Goal: Task Accomplishment & Management: Manage account settings

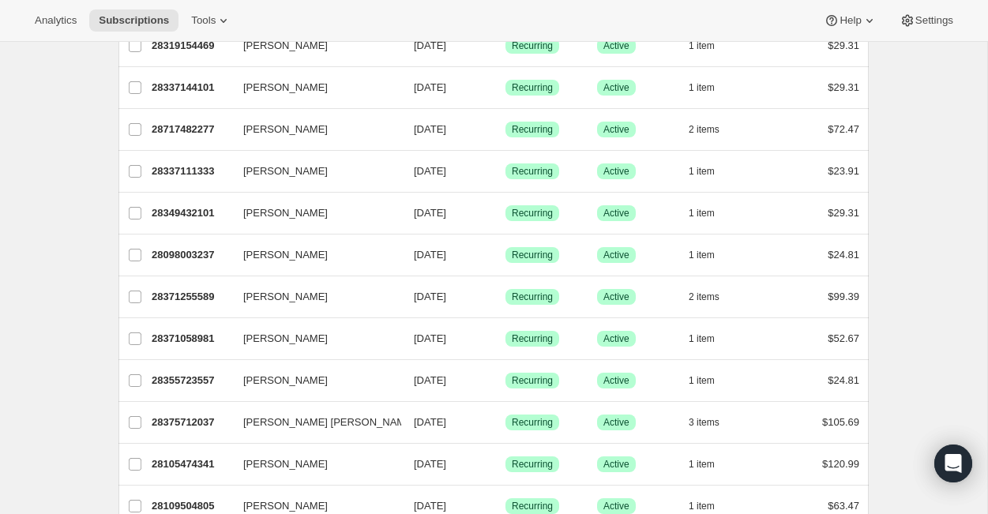
scroll to position [1688, 0]
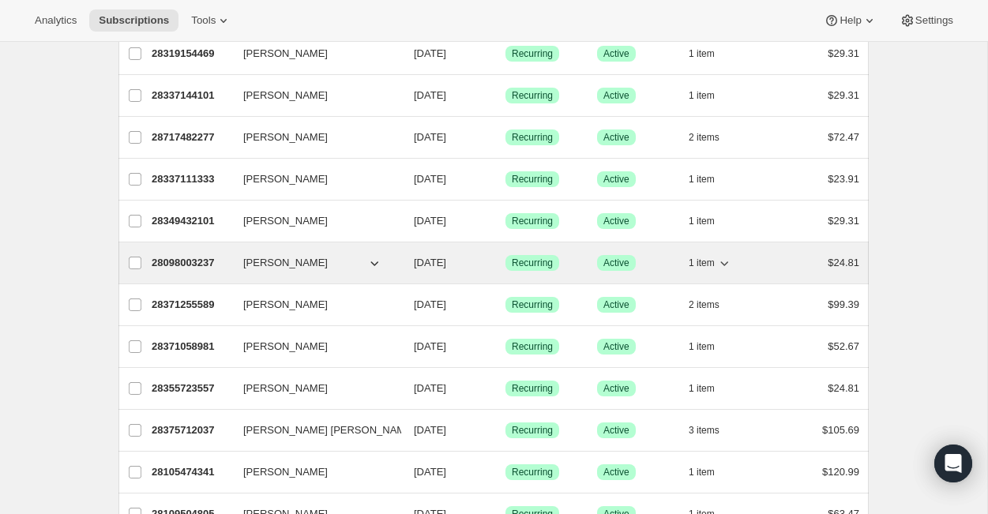
click at [332, 264] on button "[PERSON_NAME]" at bounding box center [313, 262] width 158 height 25
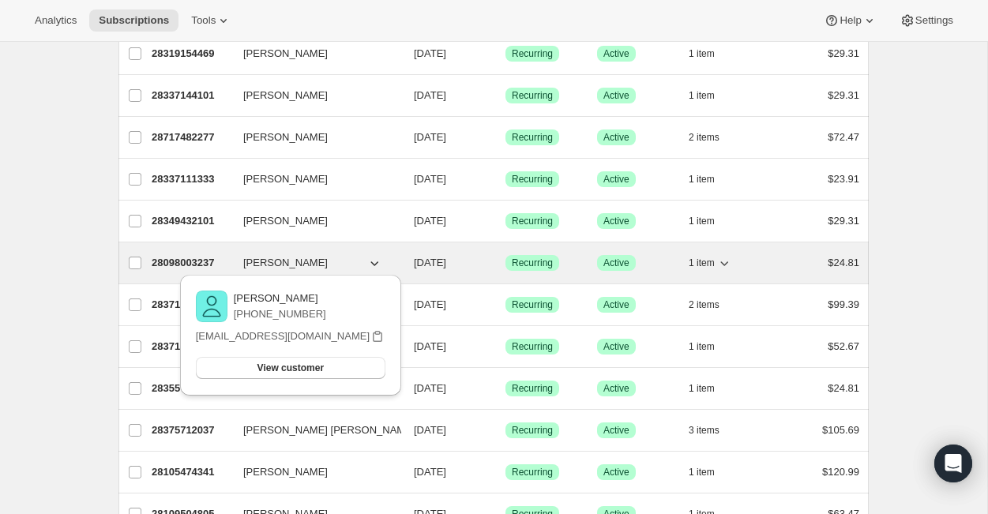
click at [374, 265] on icon "button" at bounding box center [375, 263] width 8 height 5
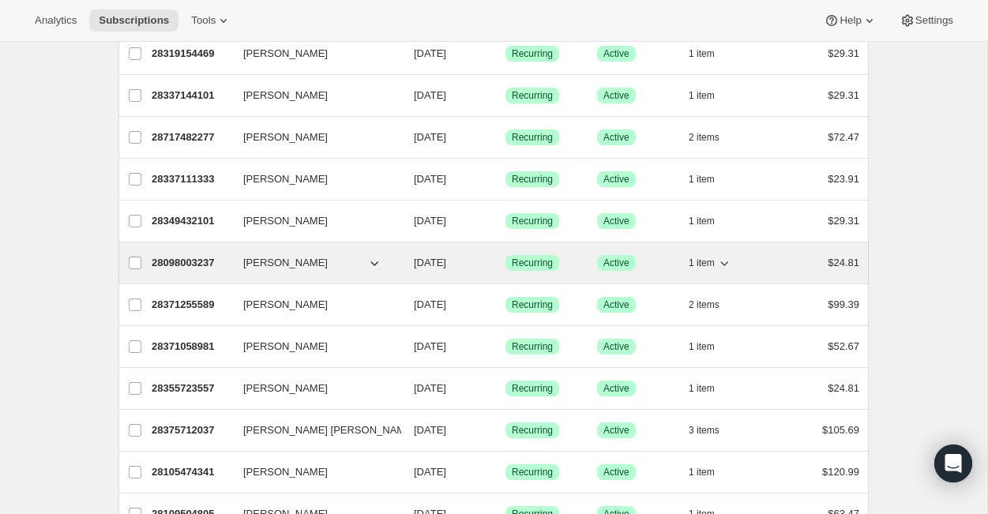
click at [374, 265] on icon "button" at bounding box center [375, 263] width 8 height 5
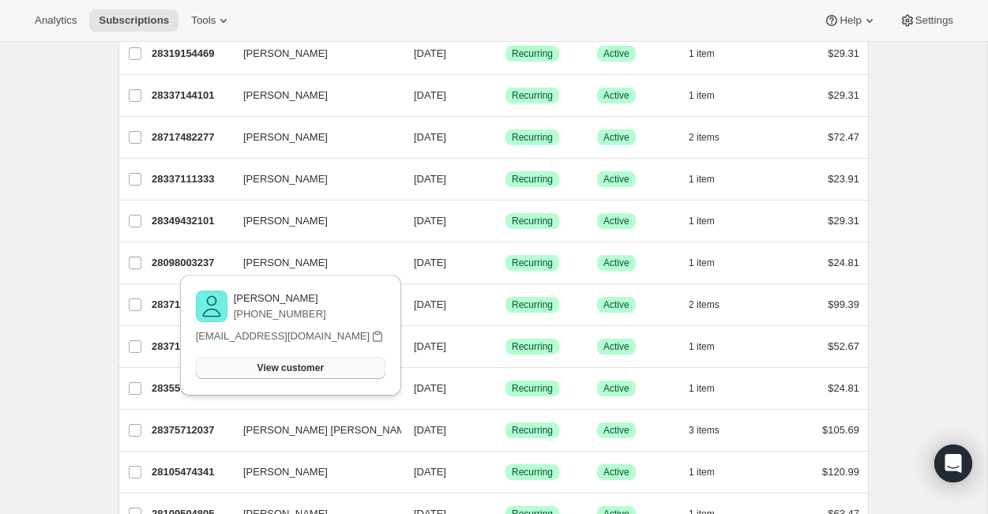
click at [309, 363] on span "View customer" at bounding box center [290, 368] width 66 height 13
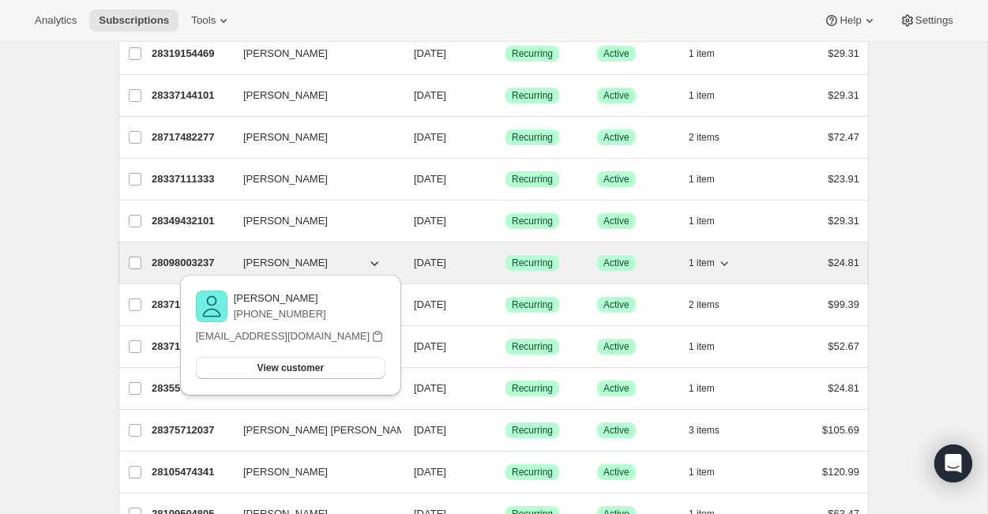
click at [215, 264] on p "28098003237" at bounding box center [191, 263] width 79 height 16
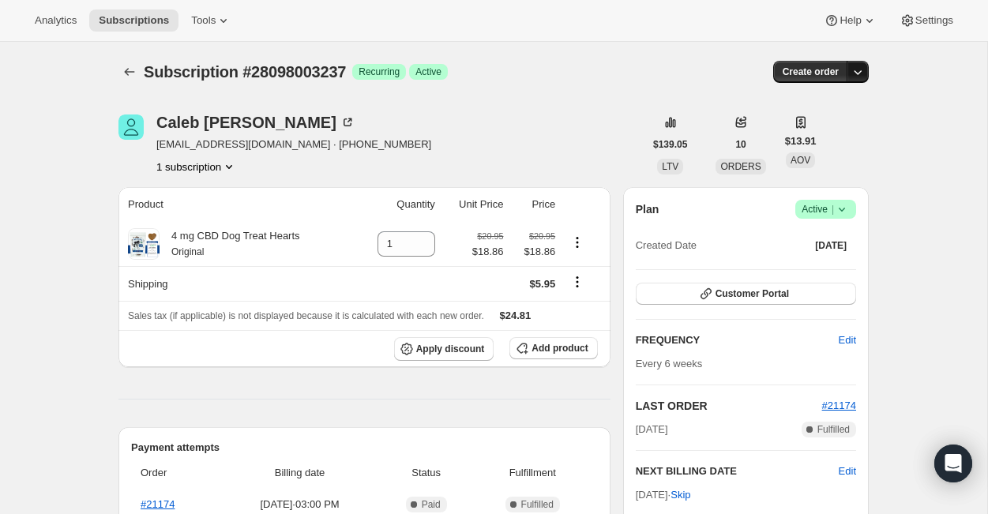
click at [864, 77] on icon "button" at bounding box center [857, 72] width 16 height 16
click at [924, 24] on span "Settings" at bounding box center [934, 20] width 38 height 13
click at [233, 164] on icon "Product actions" at bounding box center [229, 167] width 16 height 16
click at [277, 72] on span "Subscription #28098003237" at bounding box center [245, 71] width 202 height 17
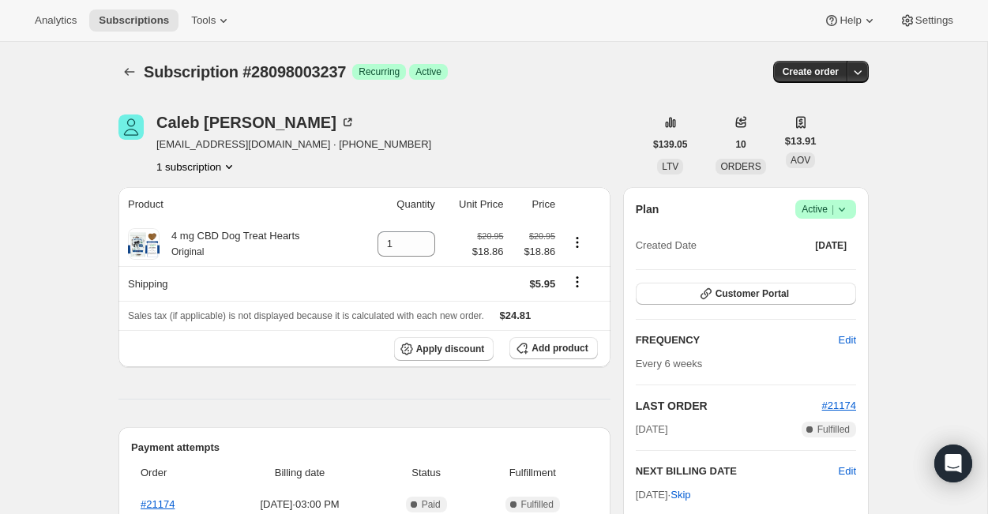
click at [399, 76] on span "Recurring" at bounding box center [378, 72] width 41 height 13
click at [834, 206] on icon at bounding box center [842, 209] width 16 height 16
click at [836, 260] on span "Cancel subscription" at bounding box center [820, 268] width 89 height 16
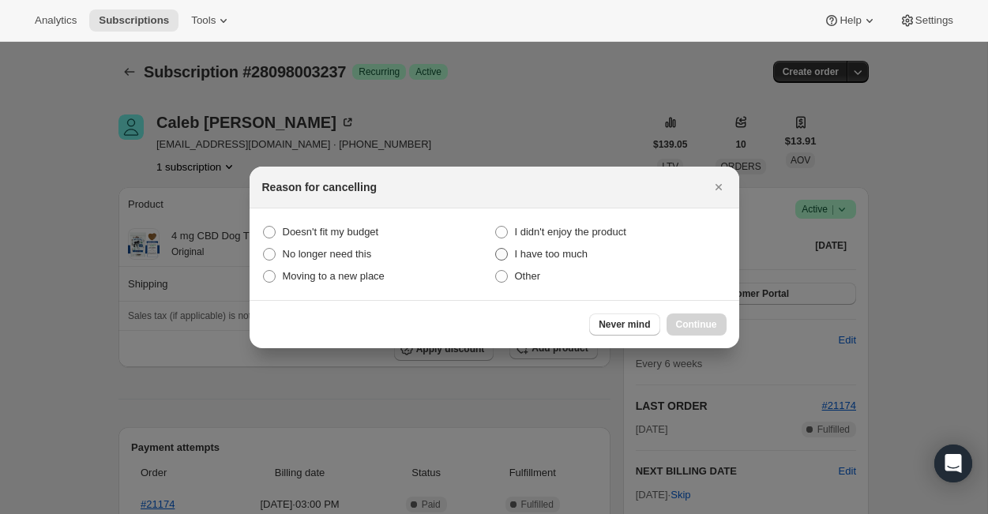
click at [576, 253] on span "I have too much" at bounding box center [551, 254] width 73 height 12
click at [496, 249] on much "I have too much" at bounding box center [495, 248] width 1 height 1
radio much "true"
click at [707, 326] on span "Continue" at bounding box center [696, 324] width 41 height 13
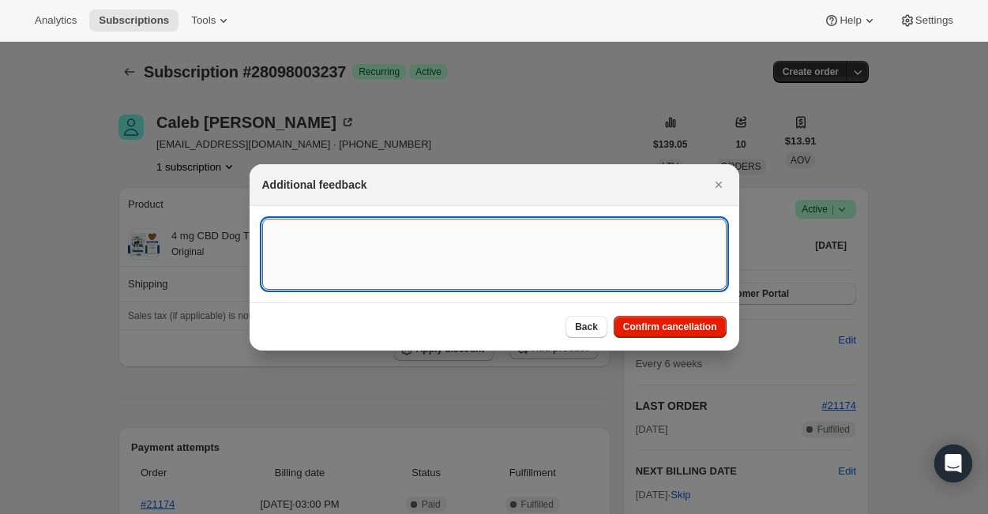
click at [649, 266] on textarea ":rea:" at bounding box center [494, 254] width 464 height 71
type textarea "Bye Bye Caleb!"
click at [690, 328] on span "Confirm cancellation" at bounding box center [670, 327] width 94 height 13
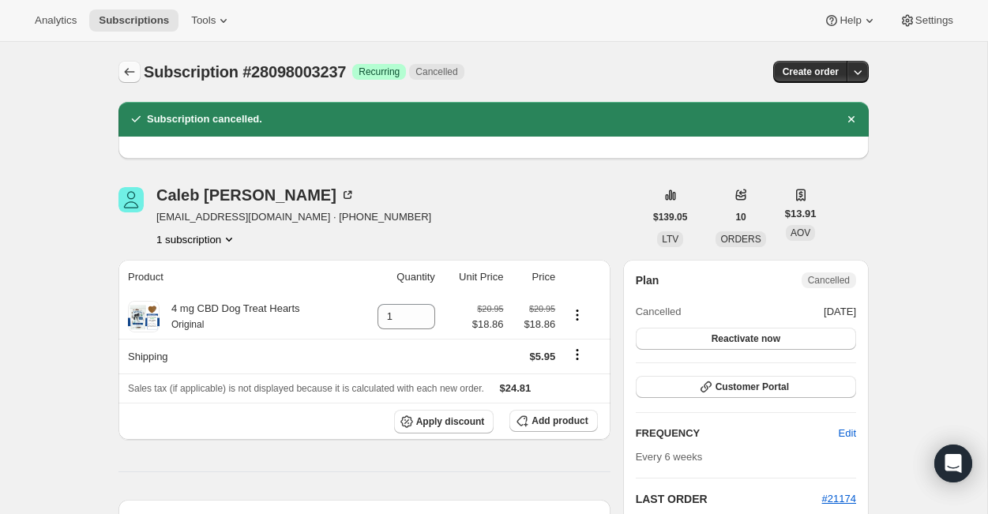
click at [129, 68] on icon "Subscriptions" at bounding box center [130, 72] width 16 height 16
